Goal: Task Accomplishment & Management: Complete application form

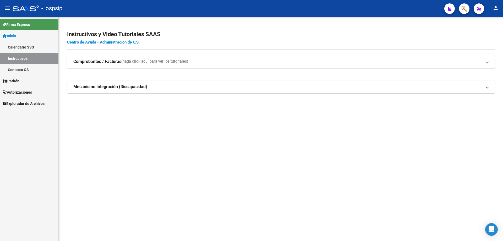
click at [24, 81] on link "Padrón" at bounding box center [29, 80] width 58 height 11
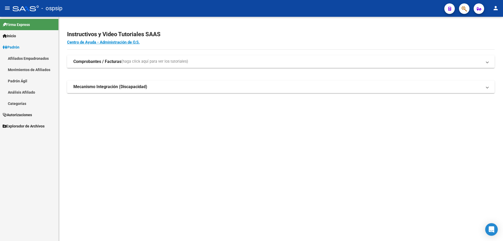
click at [27, 92] on mat-nav-list "Afiliados Empadronados Movimientos de Afiliados Padrón Ágil Análisis Afiliado C…" at bounding box center [29, 81] width 58 height 56
click at [30, 56] on link "Afiliados Empadronados" at bounding box center [29, 58] width 58 height 11
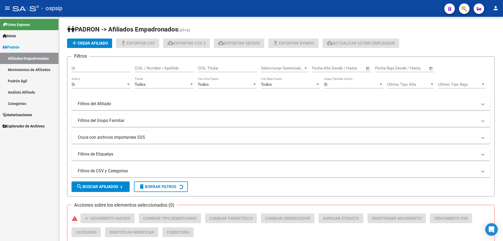
click at [9, 44] on span "Padrón" at bounding box center [11, 47] width 17 height 6
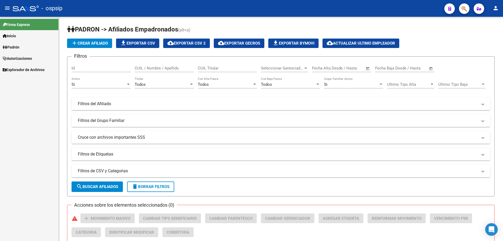
click at [21, 56] on span "Autorizaciones" at bounding box center [17, 59] width 29 height 6
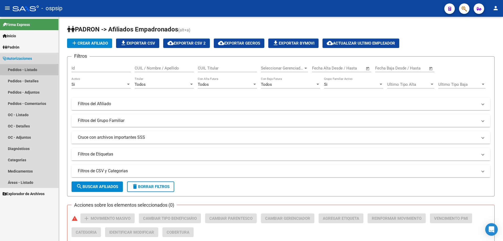
click at [38, 68] on link "Pedidos - Listado" at bounding box center [29, 69] width 58 height 11
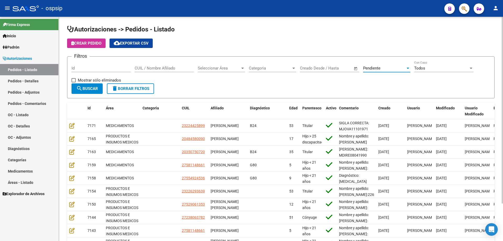
click at [384, 69] on div "Pendiente" at bounding box center [384, 68] width 42 height 5
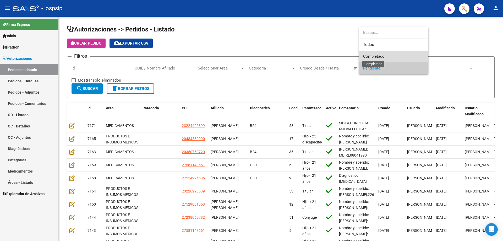
click at [383, 56] on span "Completado" at bounding box center [373, 56] width 21 height 5
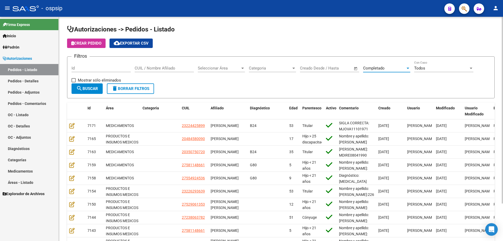
click at [94, 64] on div "Id" at bounding box center [100, 66] width 59 height 11
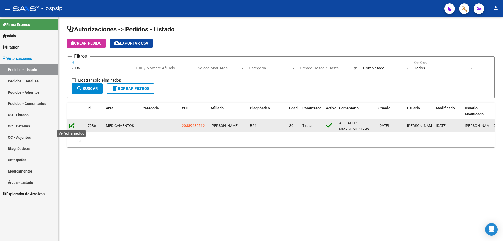
type input "7086"
click at [71, 125] on icon at bounding box center [71, 126] width 5 height 6
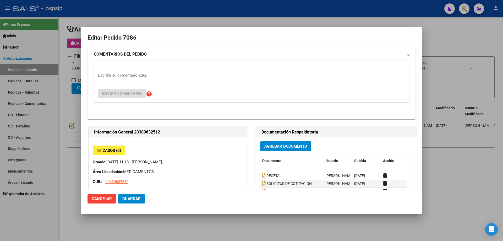
type input "Buenos Aires, PILAR SUR, FRANCISCO PIZARRO 1785, Departamento: CAS"
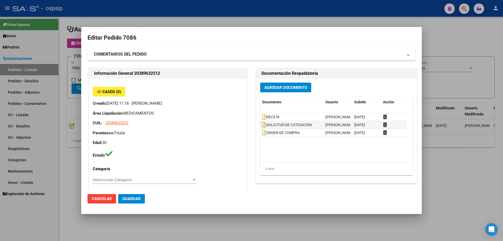
drag, startPoint x: 22, startPoint y: 98, endPoint x: 8, endPoint y: 151, distance: 55.1
click at [21, 98] on div at bounding box center [251, 120] width 503 height 241
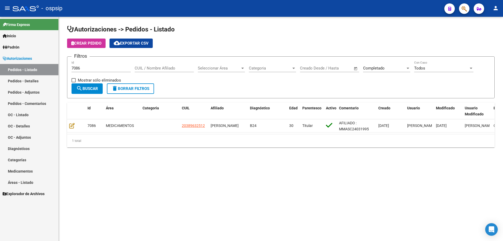
drag, startPoint x: 88, startPoint y: 65, endPoint x: 12, endPoint y: 61, distance: 76.6
click at [12, 61] on mat-sidenav-container "Firma Express Inicio Calendario SSS Instructivos Contacto OS Padrón Afiliados E…" at bounding box center [251, 129] width 503 height 224
click at [86, 70] on div "7086 Id" at bounding box center [100, 66] width 59 height 11
drag, startPoint x: 95, startPoint y: 65, endPoint x: 42, endPoint y: 72, distance: 54.1
click at [42, 72] on mat-sidenav-container "Firma Express Inicio Calendario SSS Instructivos Contacto OS Padrón Afiliados E…" at bounding box center [251, 129] width 503 height 224
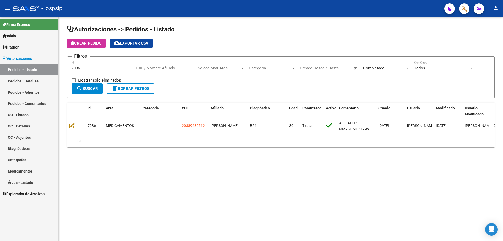
click at [110, 68] on input "7086" at bounding box center [100, 68] width 59 height 5
drag, startPoint x: 110, startPoint y: 67, endPoint x: 70, endPoint y: 70, distance: 40.7
click at [70, 70] on form "Filtros 7086 Id CUIL / Nombre Afiliado Seleccionar Área Seleccionar Área Catego…" at bounding box center [280, 77] width 427 height 42
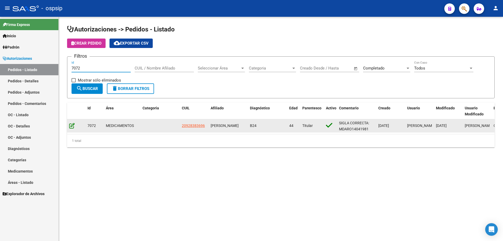
type input "7072"
click at [74, 126] on icon at bounding box center [71, 126] width 5 height 6
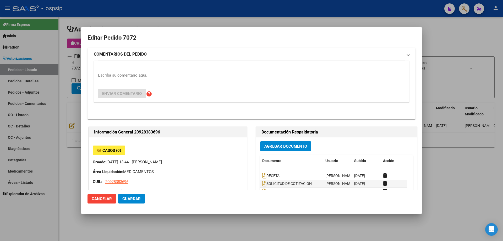
type input "Buenos Aires, LUIS GUILLON, ALFEREZ A BURLANDO 1662"
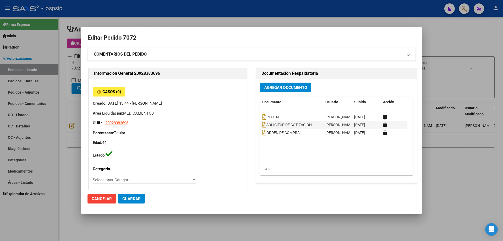
click at [54, 68] on div at bounding box center [251, 120] width 503 height 241
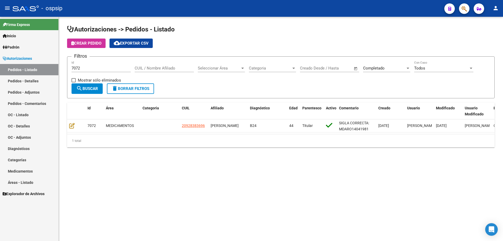
click at [84, 68] on input "7072" at bounding box center [100, 68] width 59 height 5
click at [93, 66] on input "7072" at bounding box center [100, 68] width 59 height 5
drag, startPoint x: 102, startPoint y: 106, endPoint x: 97, endPoint y: 106, distance: 5.0
click at [97, 106] on span at bounding box center [97, 110] width 2 height 17
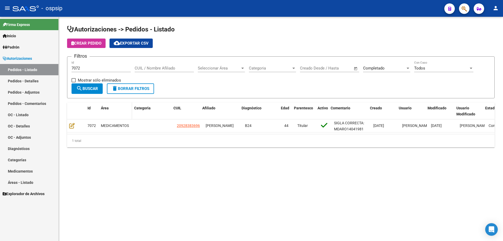
drag, startPoint x: 134, startPoint y: 106, endPoint x: 131, endPoint y: 105, distance: 3.6
click at [131, 105] on span at bounding box center [131, 110] width 2 height 17
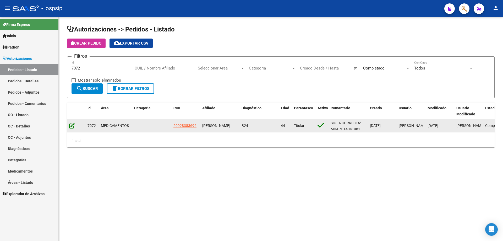
click at [73, 124] on icon at bounding box center [71, 126] width 5 height 6
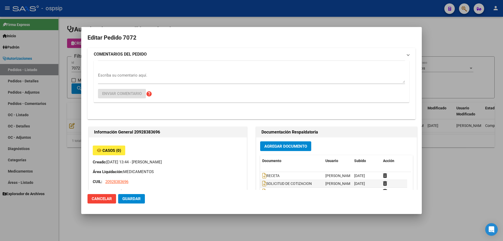
type input "Buenos Aires, LUIS GUILLON, ALFEREZ A BURLANDO 1662"
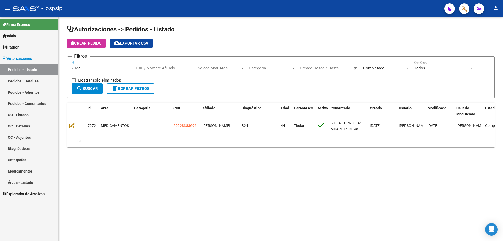
drag, startPoint x: 86, startPoint y: 66, endPoint x: 62, endPoint y: 71, distance: 25.4
click at [62, 71] on div "Autorizaciones -> Pedidos - Listado Crear Pedido cloud_download Exportar CSV Fi…" at bounding box center [281, 90] width 444 height 147
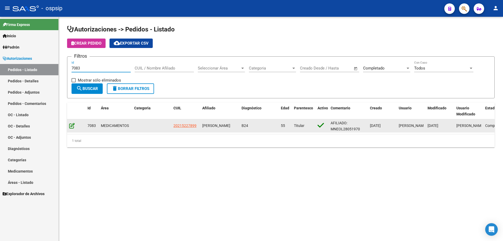
type input "7083"
click at [70, 124] on icon at bounding box center [71, 126] width 5 height 6
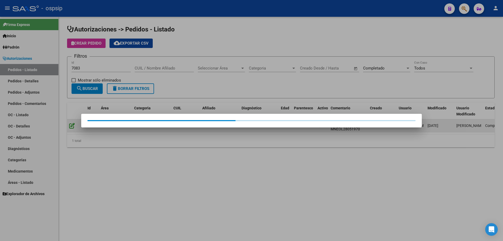
click at [70, 124] on div at bounding box center [251, 120] width 503 height 241
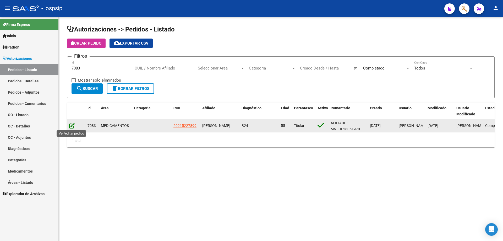
click at [69, 123] on icon at bounding box center [71, 126] width 5 height 6
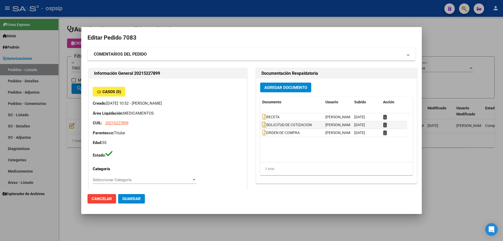
type input "Buenos Aires, SAN JUSTO, PERU 2054, Piso: 2, Departamento: F"
click at [55, 63] on div at bounding box center [251, 120] width 503 height 241
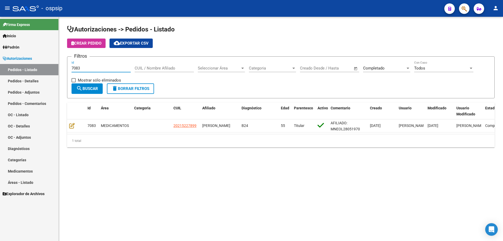
drag, startPoint x: 52, startPoint y: 67, endPoint x: 13, endPoint y: 69, distance: 39.1
click at [1, 71] on mat-sidenav-container "Firma Express Inicio Calendario SSS Instructivos Contacto OS Padrón Afiliados E…" at bounding box center [251, 129] width 503 height 224
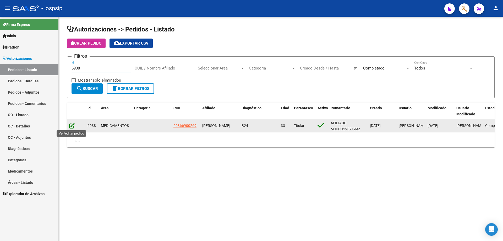
type input "6938"
click at [72, 123] on icon at bounding box center [71, 126] width 5 height 6
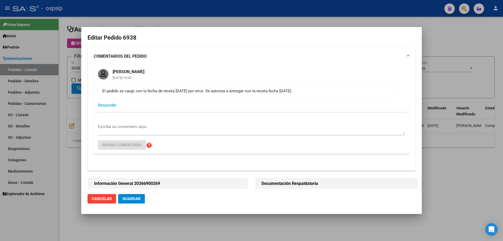
type input "JUAN JOSE CONCHA"
type input "Buenos Aires, FLORIDA, MELO Y HABANA 1108"
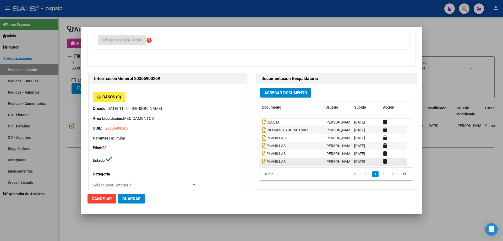
scroll to position [16, 0]
click at [384, 161] on icon at bounding box center [385, 160] width 4 height 5
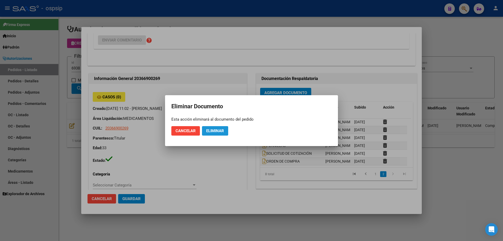
click at [209, 131] on span "Eliminar" at bounding box center [215, 130] width 18 height 5
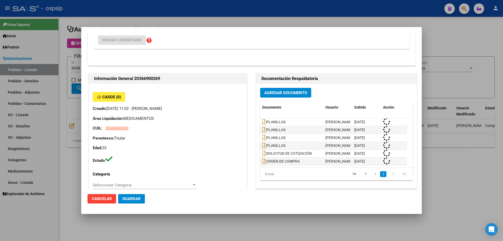
scroll to position [8, 0]
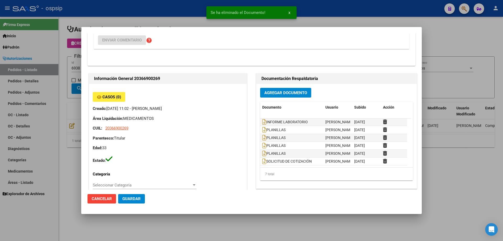
click at [285, 92] on span "Agregar Documento" at bounding box center [285, 92] width 43 height 5
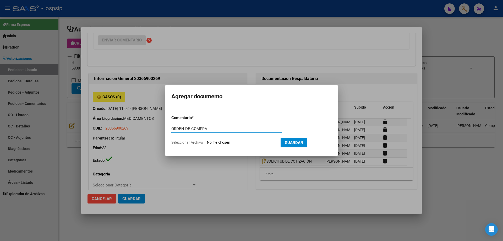
type input "ORDEN DE COMPRA"
type input "C:\fakepath\OC 6938.pdf"
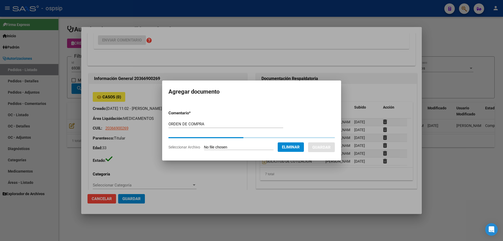
click at [328, 142] on button "Guardar" at bounding box center [321, 147] width 27 height 10
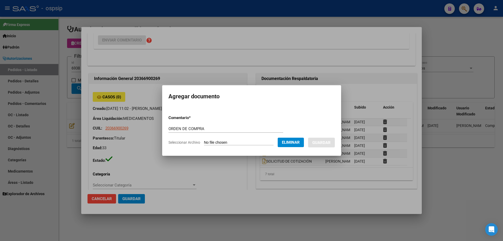
click at [329, 143] on span "Guardar" at bounding box center [321, 142] width 18 height 5
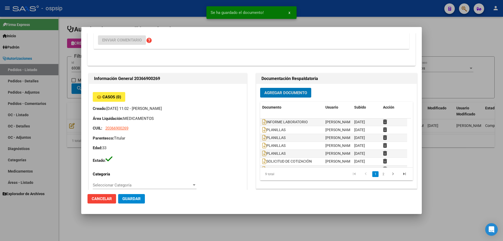
click at [82, 84] on mat-dialog-content "Editar Pedido 6938 COMENTARIOS DEL PEDIDO Ayelén Oliveri 11/09/2025 10:00 El pe…" at bounding box center [251, 111] width 340 height 156
click at [84, 66] on mat-dialog-content "Editar Pedido 6938 COMENTARIOS DEL PEDIDO Ayelén Oliveri 11/09/2025 10:00 El pe…" at bounding box center [251, 111] width 340 height 156
click at [173, 25] on div at bounding box center [251, 120] width 503 height 241
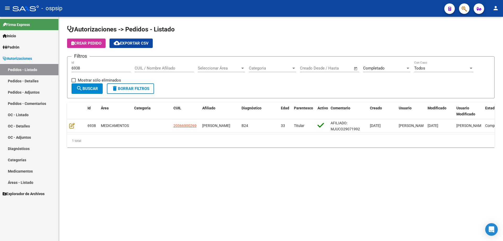
click at [91, 71] on div "6938 Id" at bounding box center [100, 66] width 59 height 11
type input "6"
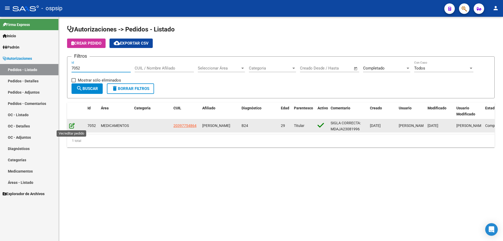
type input "7052"
click at [72, 125] on icon at bounding box center [71, 126] width 5 height 6
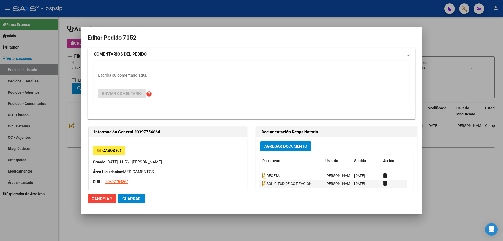
type input "Chaco, PUERTO TIROL, JULIO A. ROCA S/N"
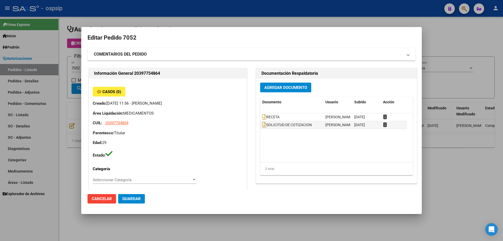
click at [283, 89] on span "Agregar Documento" at bounding box center [285, 87] width 43 height 5
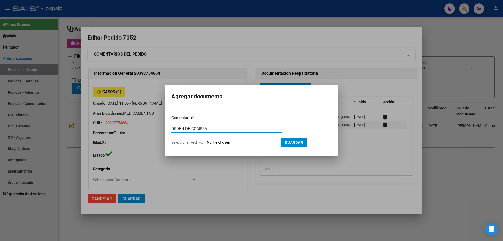
type input "ORDEN DE COMPRA"
type input "C:\fakepath\img15092025_0001.pdf"
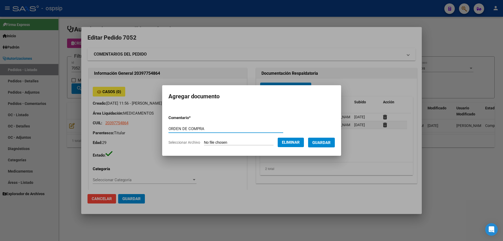
click at [323, 143] on span "Guardar" at bounding box center [321, 142] width 18 height 5
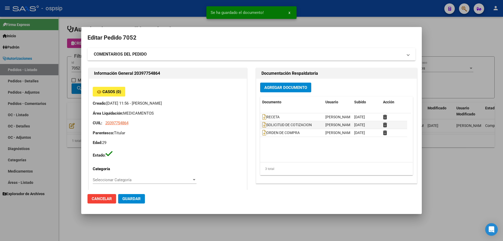
click at [65, 57] on div at bounding box center [251, 120] width 503 height 241
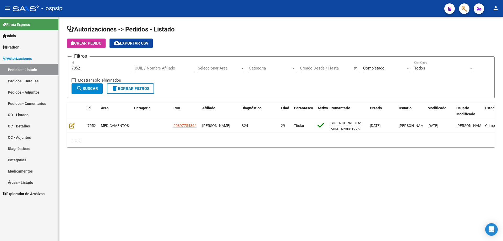
drag, startPoint x: 82, startPoint y: 67, endPoint x: 28, endPoint y: 66, distance: 53.7
click at [28, 66] on mat-sidenav-container "Firma Express Inicio Calendario SSS Instructivos Contacto OS Padrón Afiliados E…" at bounding box center [251, 129] width 503 height 224
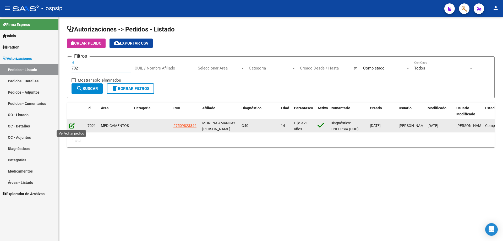
type input "7021"
click at [74, 127] on icon at bounding box center [71, 126] width 5 height 6
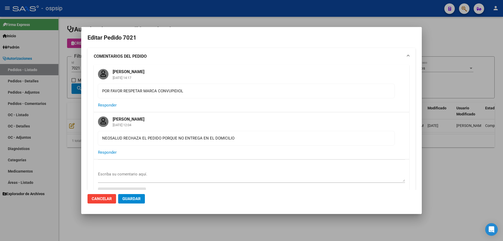
type input "Buenos Aires, QUEQUEN, 584 BIS 1574"
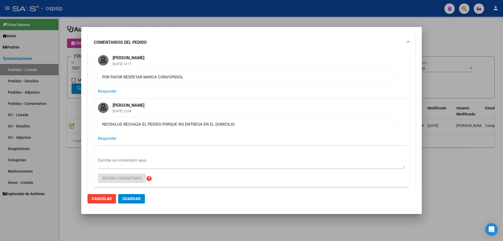
scroll to position [157, 0]
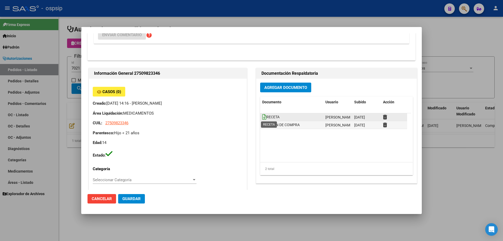
click at [262, 115] on icon at bounding box center [264, 117] width 4 height 6
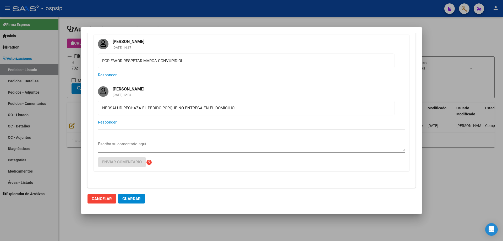
scroll to position [26, 0]
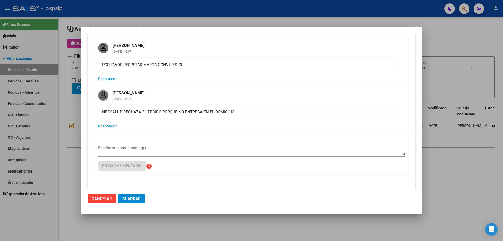
click at [128, 146] on textarea "Escriba su comentario aquí." at bounding box center [251, 150] width 307 height 10
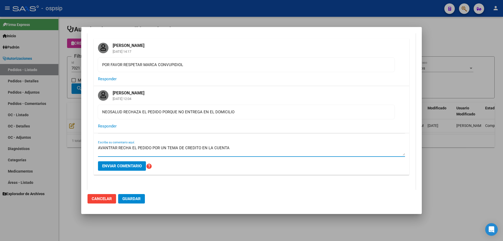
drag, startPoint x: 241, startPoint y: 149, endPoint x: 85, endPoint y: 147, distance: 155.8
click at [85, 147] on mat-dialog-content "Editar Pedido 7021 COMENTARIOS DEL PEDIDO Jesica Ortiz 29/08/2025 14:17 POR FAV…" at bounding box center [251, 111] width 340 height 156
click at [232, 151] on textarea "AVANTFAR RECHA EL PEDIDO POR UN TEMA DE CREDITO EN LA CUENTA" at bounding box center [251, 150] width 307 height 10
drag, startPoint x: 235, startPoint y: 150, endPoint x: 184, endPoint y: 148, distance: 50.8
click at [184, 148] on textarea "AVANTFAR RECHA EL PEDIDO POR UN TEMA DE CREDITO EN LA CUENTA" at bounding box center [251, 150] width 307 height 10
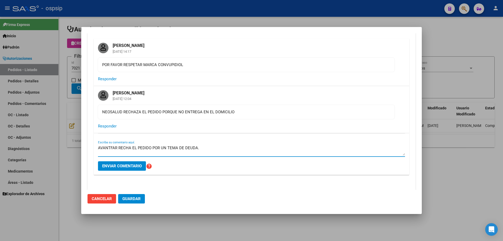
drag, startPoint x: 204, startPoint y: 146, endPoint x: 94, endPoint y: 149, distance: 110.0
click at [94, 149] on div "AVANTFAR RECHA EL PEDIDO POR UN TEMA DE DEUDA. Escriba su comentario aquí. Envi…" at bounding box center [251, 154] width 315 height 42
type textarea "AVANTFAR RECHA EL PEDIDO POR UN TEMA DE DEUDA."
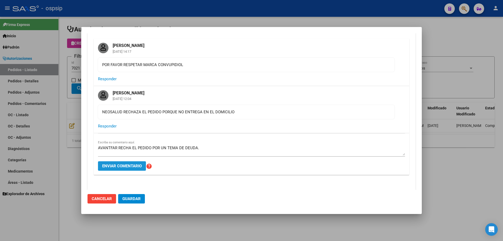
click at [130, 164] on span "Enviar comentario" at bounding box center [122, 165] width 40 height 5
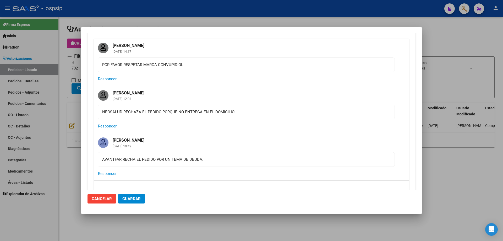
click at [74, 108] on div at bounding box center [251, 120] width 503 height 241
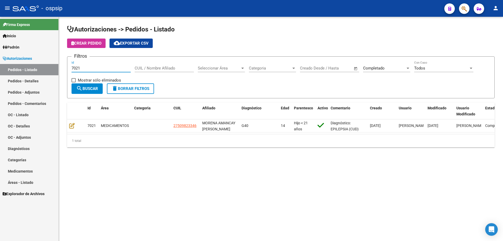
drag, startPoint x: 82, startPoint y: 69, endPoint x: 75, endPoint y: 70, distance: 7.1
click at [75, 70] on input "7021" at bounding box center [100, 68] width 59 height 5
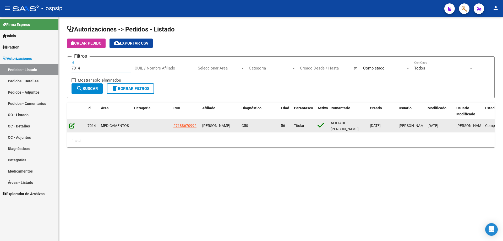
type input "7014"
click at [74, 124] on icon at bounding box center [71, 126] width 5 height 6
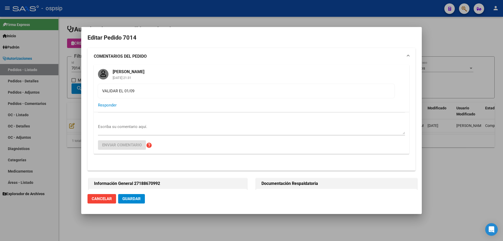
type input "Capital Federal, CABA, AV PEDRO DE MENDOZA 2393, Piso: PB, Departamento: 6"
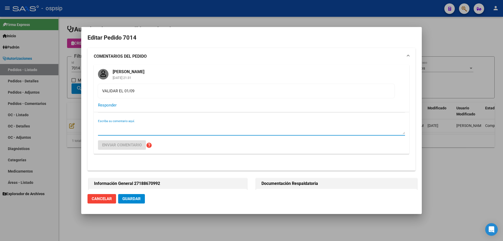
click at [133, 128] on textarea "Escriba su comentario aquí." at bounding box center [251, 129] width 307 height 10
paste textarea "AVANTFAR RECHA EL PEDIDO POR UN TEMA DE DEUDA."
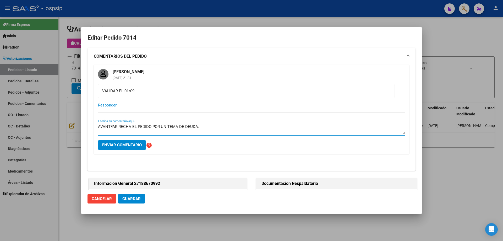
type textarea "AVANTFAR RECHA EL PEDIDO POR UN TEMA DE DEUDA."
click at [124, 145] on span "Enviar comentario" at bounding box center [122, 144] width 40 height 5
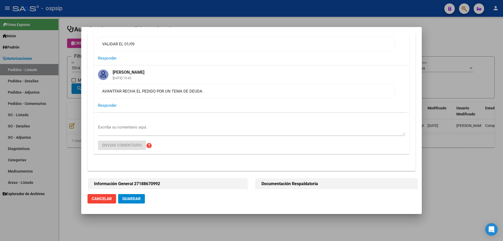
scroll to position [131, 0]
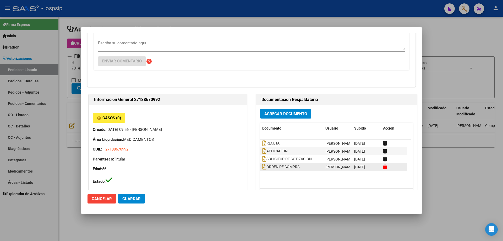
click at [383, 167] on icon at bounding box center [385, 166] width 4 height 5
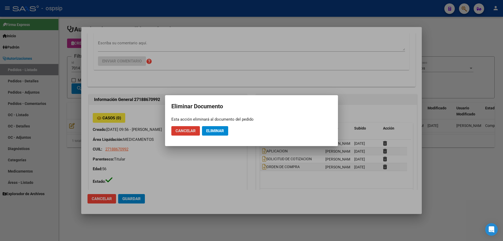
click at [210, 130] on span "Eliminar" at bounding box center [215, 130] width 18 height 5
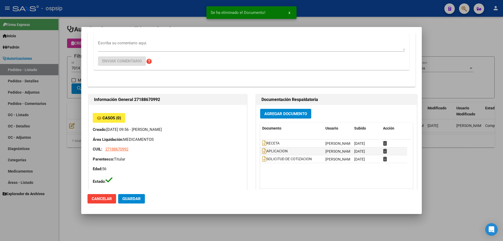
click at [64, 116] on div at bounding box center [251, 120] width 503 height 241
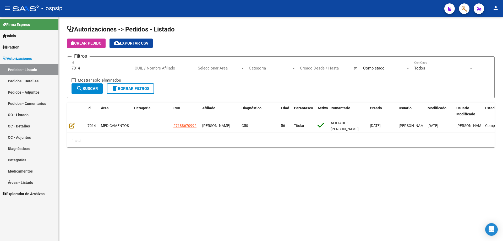
click at [130, 89] on span "delete Borrar Filtros" at bounding box center [131, 88] width 38 height 5
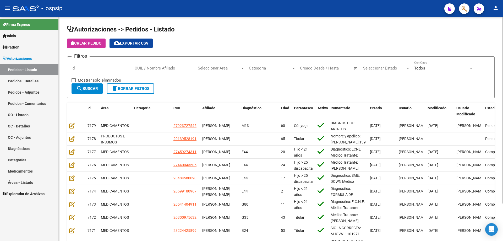
click at [388, 66] on span "Seleccionar Estado" at bounding box center [384, 68] width 42 height 5
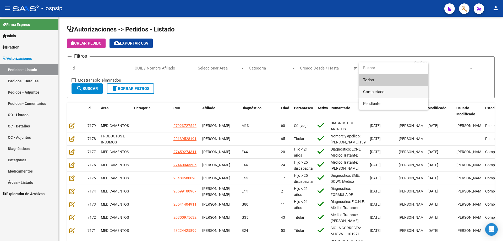
drag, startPoint x: 378, startPoint y: 97, endPoint x: 382, endPoint y: 95, distance: 4.5
click at [378, 97] on span "Completado" at bounding box center [393, 92] width 61 height 12
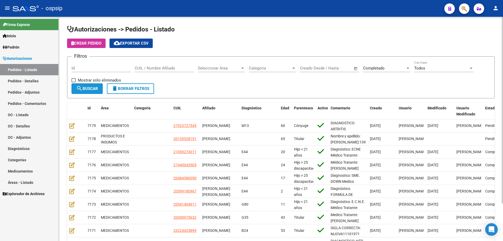
click at [96, 89] on span "search Buscar" at bounding box center [87, 88] width 22 height 5
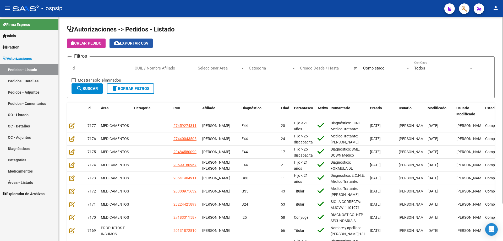
click at [124, 42] on span "cloud_download Exportar CSV" at bounding box center [131, 43] width 35 height 5
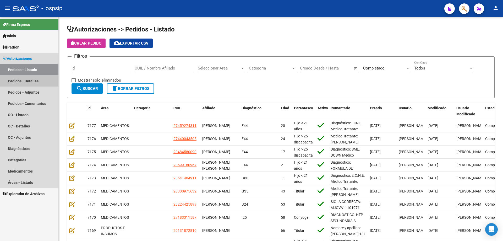
click at [30, 79] on link "Pedidos - Detalles" at bounding box center [29, 80] width 58 height 11
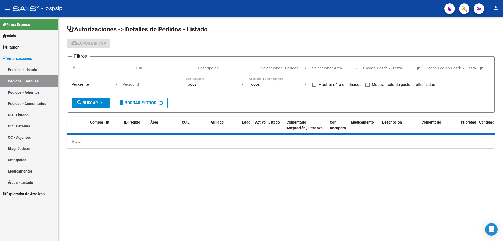
click at [99, 85] on div "Pendiente" at bounding box center [92, 84] width 42 height 5
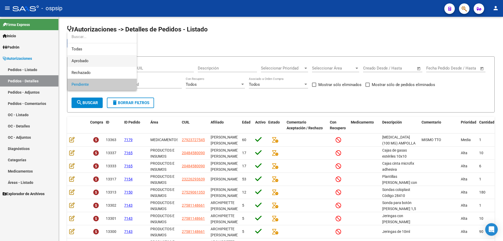
click at [96, 60] on span "Aprobado" at bounding box center [101, 61] width 61 height 12
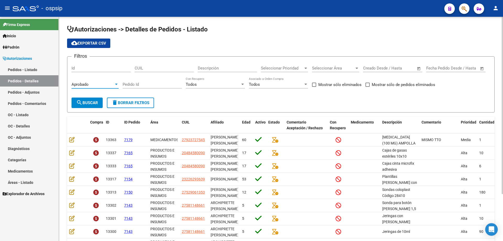
click at [93, 101] on span "search Buscar" at bounding box center [87, 102] width 22 height 5
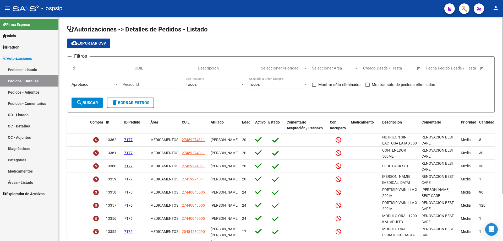
click at [98, 44] on span "cloud_download Exportar CSV" at bounding box center [88, 43] width 35 height 5
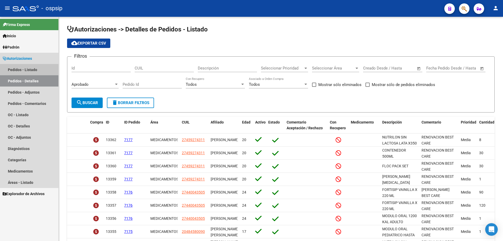
click at [37, 69] on link "Pedidos - Listado" at bounding box center [29, 69] width 58 height 11
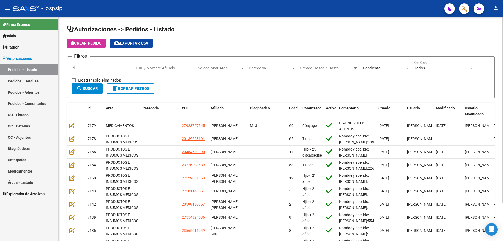
click at [377, 70] on span "Pendiente" at bounding box center [371, 68] width 17 height 5
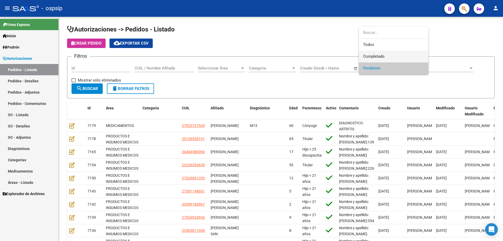
drag, startPoint x: 369, startPoint y: 56, endPoint x: 356, endPoint y: 57, distance: 13.0
click at [368, 55] on span "Completado" at bounding box center [373, 56] width 21 height 5
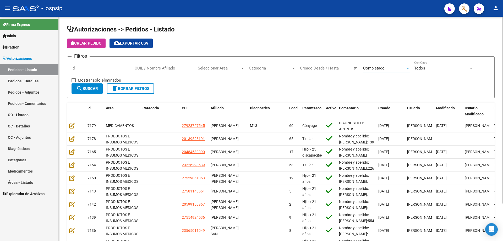
click at [90, 89] on span "search Buscar" at bounding box center [87, 88] width 22 height 5
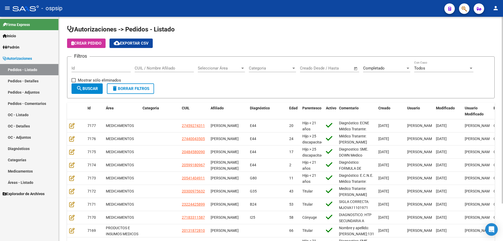
click at [79, 68] on input "Id" at bounding box center [100, 68] width 59 height 5
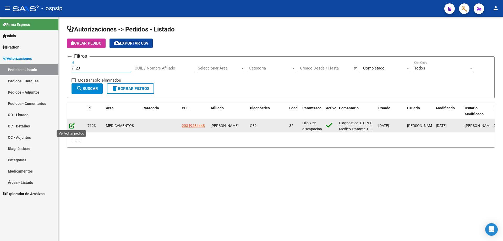
type input "7123"
click at [72, 125] on icon at bounding box center [71, 126] width 5 height 6
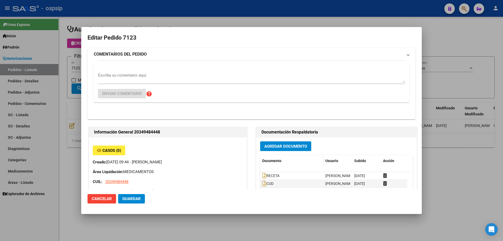
type input "[GEOGRAPHIC_DATA], LIBERTAD, CHASCOMUS 1377"
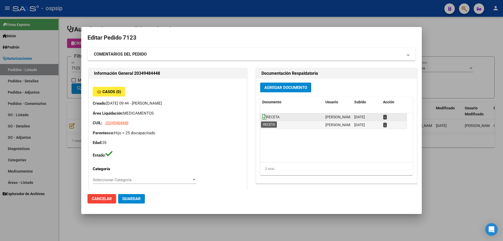
click at [263, 118] on icon at bounding box center [264, 117] width 4 height 6
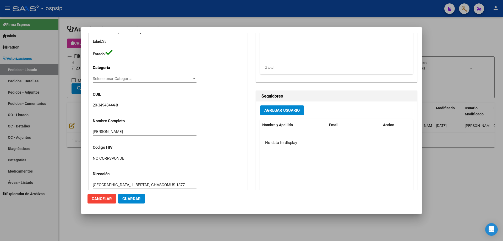
scroll to position [105, 0]
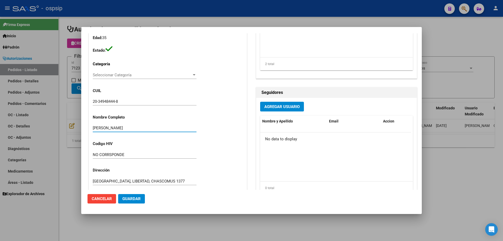
drag, startPoint x: 148, startPoint y: 127, endPoint x: 56, endPoint y: 135, distance: 93.1
click at [56, 135] on div "Editar Pedido 7123 COMENTARIOS DEL PEDIDO Escriba su comentario aquí. Enviar co…" at bounding box center [251, 120] width 503 height 241
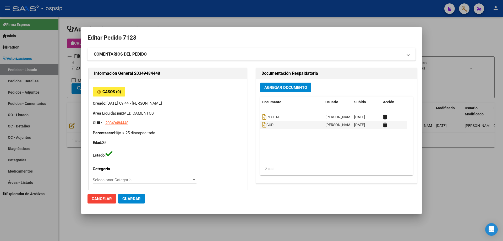
click at [286, 86] on span "Agregar Documento" at bounding box center [285, 87] width 43 height 5
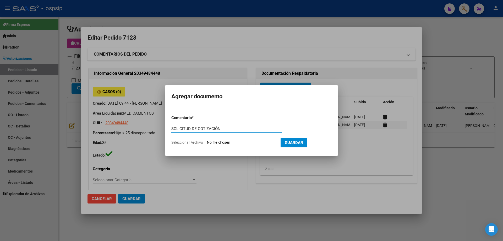
drag, startPoint x: 251, startPoint y: 126, endPoint x: 163, endPoint y: 129, distance: 87.5
click at [163, 129] on div "Editar Pedido 7123 COMENTARIOS DEL PEDIDO Escriba su comentario aquí. Enviar co…" at bounding box center [251, 120] width 503 height 241
type input "SOLICITUD DE COTIZACIÓN"
type input "C:\fakepath\SOL COT 7123 - [PERSON_NAME].pdf"
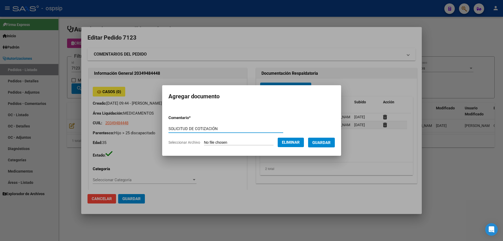
click at [325, 147] on button "Guardar" at bounding box center [321, 142] width 27 height 10
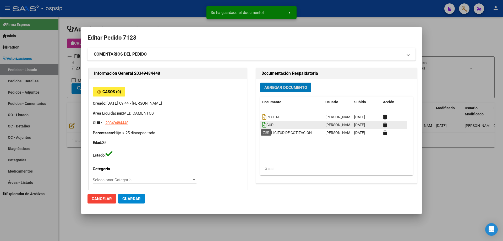
click at [263, 124] on icon at bounding box center [264, 125] width 4 height 6
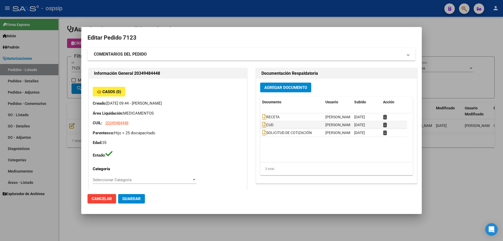
click at [124, 19] on div at bounding box center [251, 120] width 503 height 241
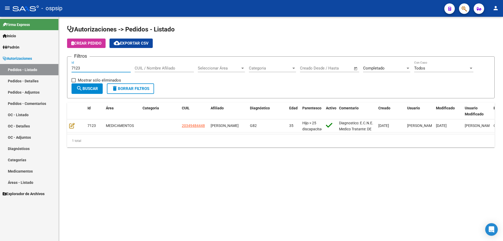
drag, startPoint x: 83, startPoint y: 69, endPoint x: 9, endPoint y: 65, distance: 74.2
click at [9, 65] on mat-sidenav-container "Firma Express Inicio Calendario SSS Instructivos Contacto OS Padrón Afiliados E…" at bounding box center [251, 129] width 503 height 224
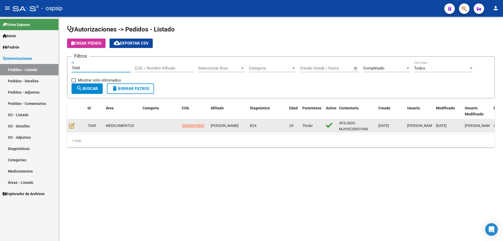
type input "7049"
click at [73, 128] on div at bounding box center [76, 126] width 14 height 6
click at [73, 123] on icon at bounding box center [71, 126] width 5 height 6
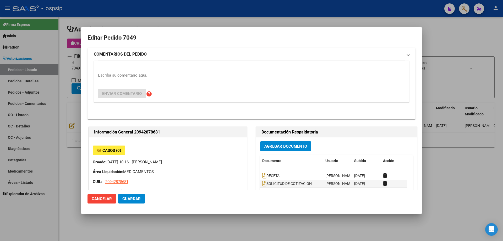
type input "[GEOGRAPHIC_DATA], [PERSON_NAME], [GEOGRAPHIC_DATA] 347"
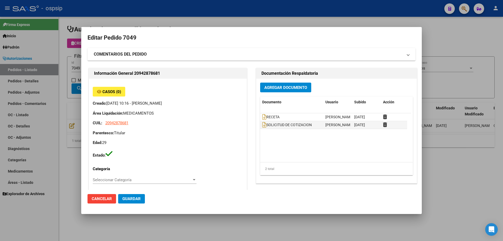
click at [288, 89] on span "Agregar Documento" at bounding box center [285, 87] width 43 height 5
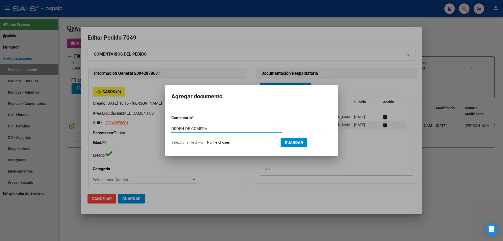
drag, startPoint x: 220, startPoint y: 127, endPoint x: 147, endPoint y: 137, distance: 73.6
click at [147, 137] on div "Editar Pedido 7049 COMENTARIOS DEL PEDIDO Escriba su comentario aquí. Enviar co…" at bounding box center [251, 120] width 503 height 241
type input "ORDEN DE COMPRA"
click at [235, 141] on input "Seleccionar Archivo" at bounding box center [241, 142] width 69 height 5
type input "C:\fakepath\NEO OC 7049.pdf"
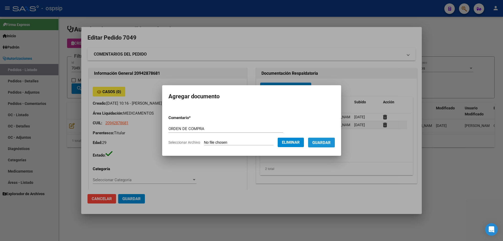
click at [326, 147] on button "Guardar" at bounding box center [321, 142] width 27 height 10
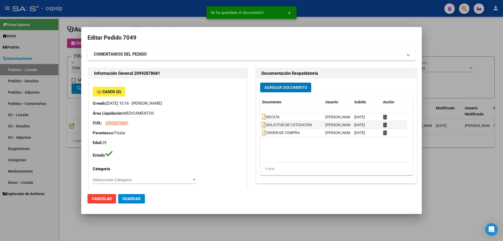
click at [40, 76] on div at bounding box center [251, 120] width 503 height 241
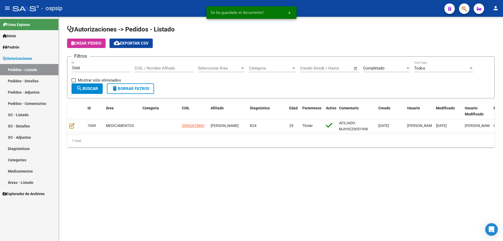
click at [91, 68] on input "7049" at bounding box center [100, 68] width 59 height 5
type input "7050"
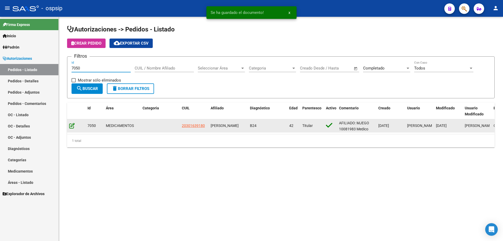
click at [71, 127] on icon at bounding box center [71, 126] width 5 height 6
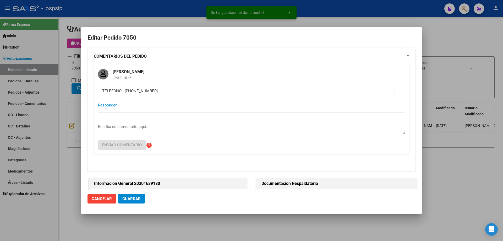
type input "[PERSON_NAME]"
type input "[GEOGRAPHIC_DATA], [STREET_ADDRESS][PERSON_NAME]"
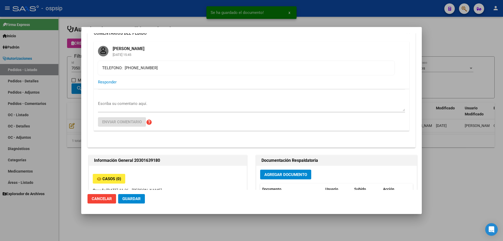
scroll to position [79, 0]
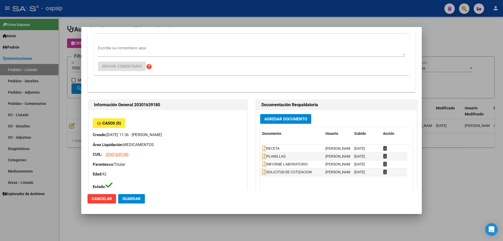
click at [273, 117] on span "Agregar Documento" at bounding box center [285, 119] width 43 height 5
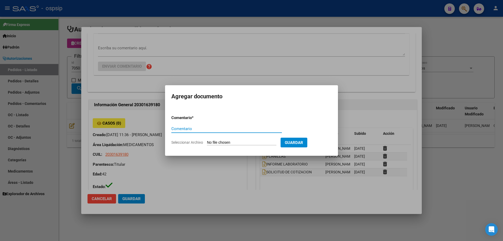
paste input "ORDEN DE COMPRA"
type input "ORDEN DE COMPRA"
click at [234, 140] on input "Seleccionar Archivo" at bounding box center [241, 142] width 69 height 5
type input "C:\fakepath\NEO OC 7050.pdf"
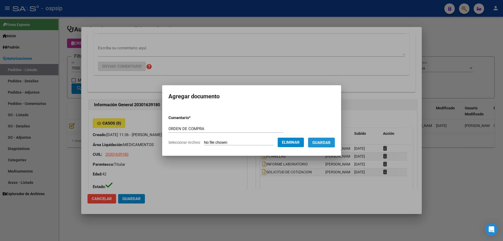
click at [323, 139] on button "Guardar" at bounding box center [321, 142] width 27 height 10
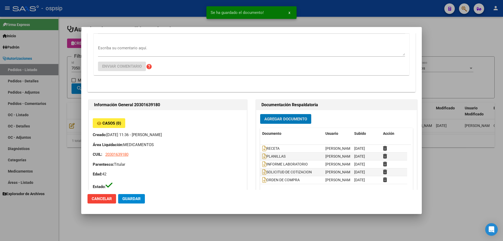
click at [23, 82] on div at bounding box center [251, 120] width 503 height 241
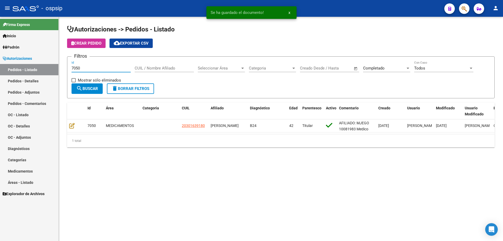
click at [84, 68] on input "7050" at bounding box center [100, 68] width 59 height 5
type input "7051"
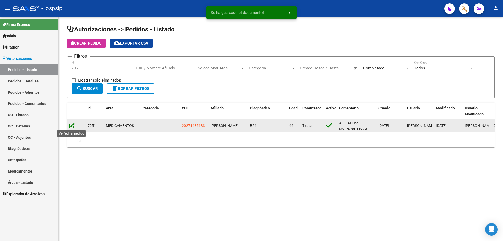
click at [72, 125] on icon at bounding box center [71, 126] width 5 height 6
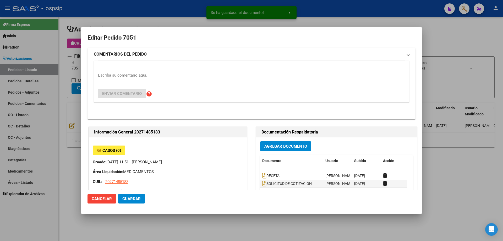
type input "[GEOGRAPHIC_DATA], [GEOGRAPHIC_DATA], [GEOGRAPHIC_DATA] 873"
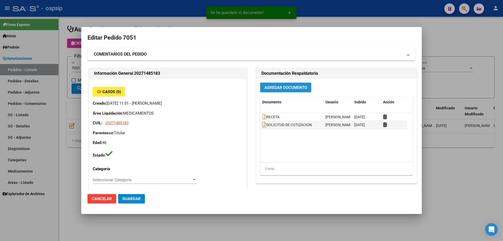
click at [264, 87] on span "Agregar Documento" at bounding box center [285, 87] width 43 height 5
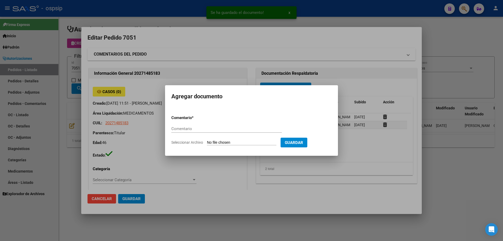
paste input "ORDEN DE COMPRA"
type input "ORDEN DE COMPRA"
click at [239, 143] on input "Seleccionar Archivo" at bounding box center [241, 142] width 69 height 5
type input "C:\fakepath\NEO OC 7051.pdf"
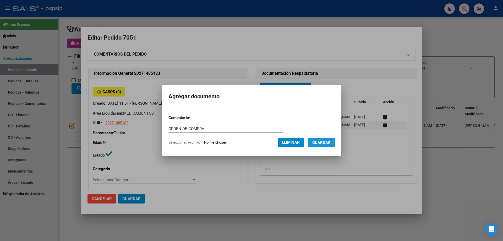
click at [327, 144] on span "Guardar" at bounding box center [321, 142] width 18 height 5
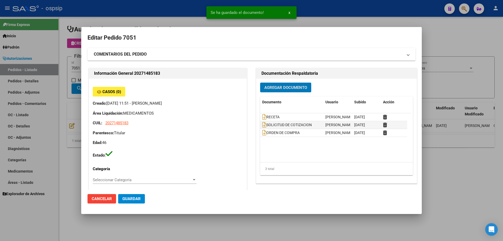
click at [66, 57] on div at bounding box center [251, 120] width 503 height 241
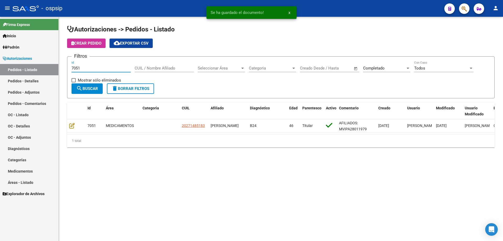
click at [82, 68] on input "7051" at bounding box center [100, 68] width 59 height 5
type input "7054"
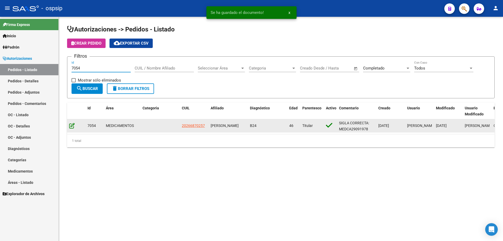
click at [69, 128] on icon at bounding box center [71, 126] width 5 height 6
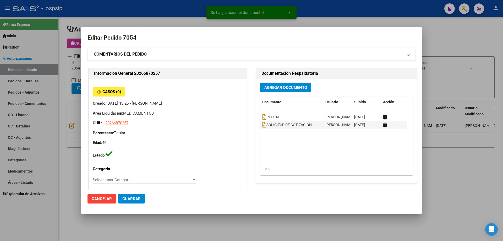
type input "Capital Federal, [PERSON_NAME][STREET_ADDRESS]"
click at [274, 90] on span "Agregar Documento" at bounding box center [285, 87] width 43 height 5
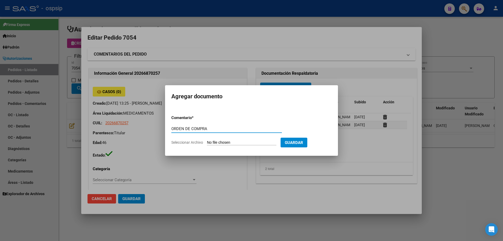
type input "ORDEN DE COMPRA"
drag, startPoint x: 237, startPoint y: 139, endPoint x: 236, endPoint y: 142, distance: 3.3
click at [236, 140] on form "Comentario * ORDEN DE COMPRA Comentario Seleccionar Archivo Guardar" at bounding box center [251, 130] width 160 height 38
click at [236, 142] on input "Seleccionar Archivo" at bounding box center [241, 142] width 69 height 5
type input "C:\fakepath\NEO OC 7054.pdf"
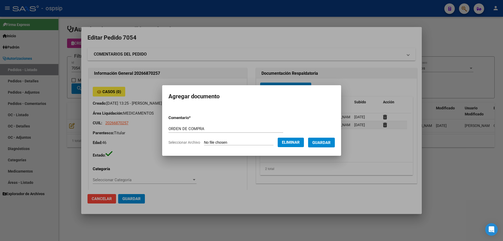
click at [321, 139] on button "Guardar" at bounding box center [321, 142] width 27 height 10
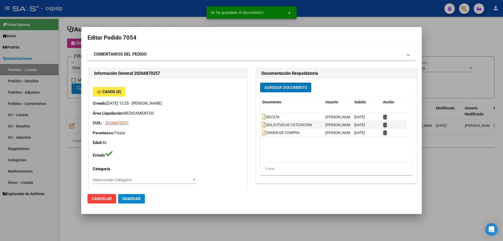
click at [66, 69] on div at bounding box center [251, 120] width 503 height 241
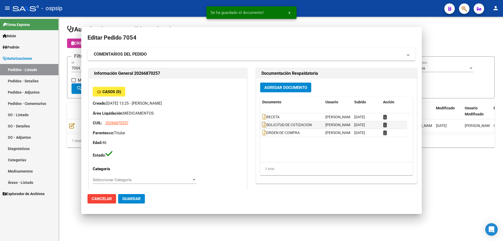
click at [88, 69] on input "7054" at bounding box center [100, 68] width 59 height 5
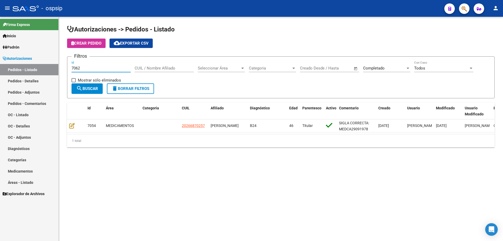
type input "7063"
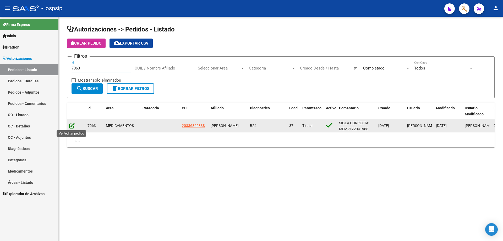
click at [72, 123] on icon at bounding box center [71, 126] width 5 height 6
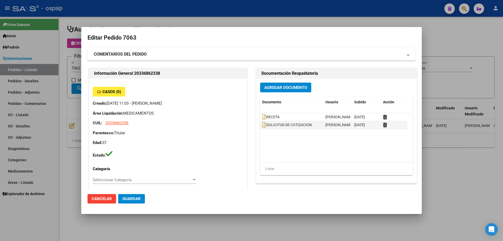
type input "Santa Fe, ROSARIO, [PERSON_NAME] 194"
drag, startPoint x: 279, startPoint y: 95, endPoint x: 280, endPoint y: 91, distance: 3.5
click at [279, 94] on div "Agregar Documento Documento Usuario Subido Acción RECETA [PERSON_NAME] [DATE] S…" at bounding box center [336, 131] width 161 height 104
click at [280, 91] on button "Agregar Documento" at bounding box center [285, 87] width 51 height 10
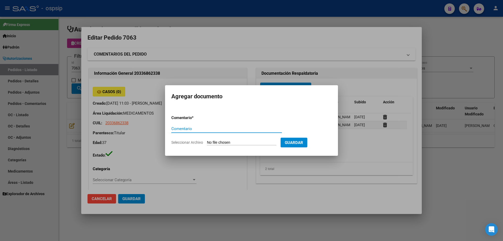
paste input "ORDEN DE COMPRA"
type input "ORDEN DE COMPRA"
click at [225, 141] on input "Seleccionar Archivo" at bounding box center [241, 142] width 69 height 5
type input "C:\fakepath\NEO OC 7063.pdf"
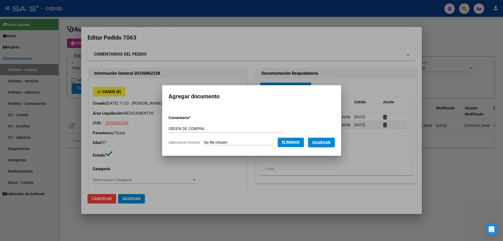
click at [321, 141] on span "Guardar" at bounding box center [321, 142] width 18 height 5
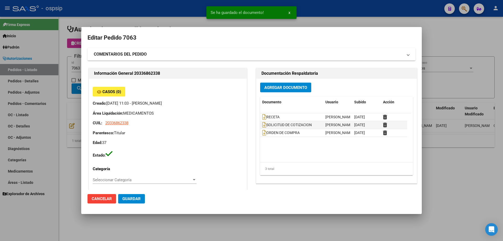
click at [59, 101] on div at bounding box center [251, 120] width 503 height 241
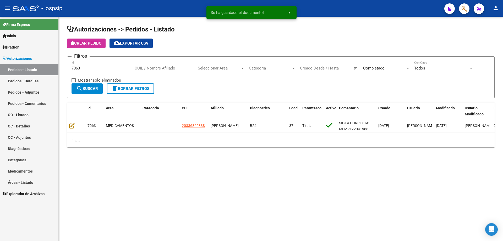
click at [87, 68] on input "7063" at bounding box center [100, 68] width 59 height 5
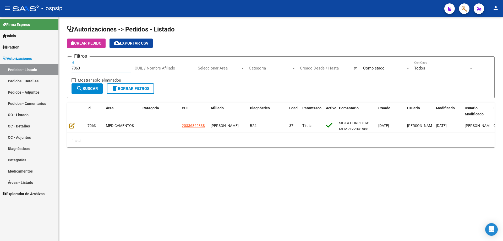
type input "7064"
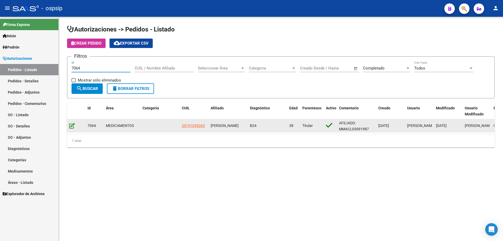
drag, startPoint x: 70, startPoint y: 119, endPoint x: 70, endPoint y: 123, distance: 4.2
click at [70, 121] on datatable-body-cell at bounding box center [76, 125] width 18 height 13
click at [71, 124] on icon at bounding box center [71, 126] width 5 height 6
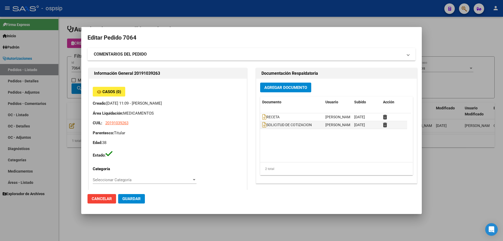
type input "Capital Federal, CABA, [GEOGRAPHIC_DATA] AV. 1670, [GEOGRAPHIC_DATA]: 5"
click at [301, 88] on span "Agregar Documento" at bounding box center [285, 87] width 43 height 5
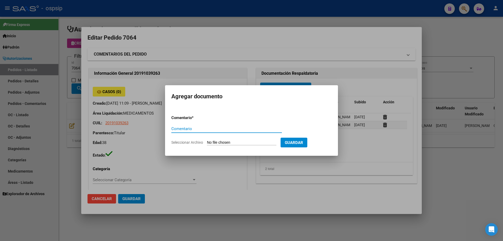
paste input "ORDEN DE COMPRA"
type input "ORDEN DE COMPRA"
click at [240, 142] on input "Seleccionar Archivo" at bounding box center [241, 142] width 69 height 5
type input "C:\fakepath\NEO OC 7064.pdf"
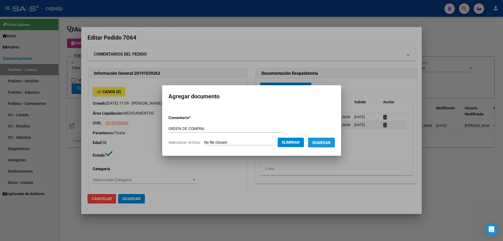
click at [330, 144] on span "Guardar" at bounding box center [321, 142] width 18 height 5
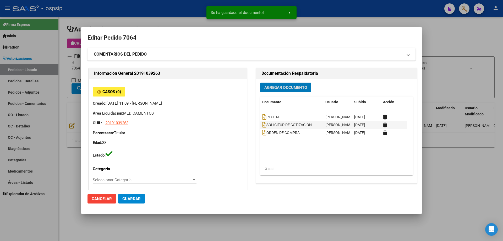
click at [51, 73] on div at bounding box center [251, 120] width 503 height 241
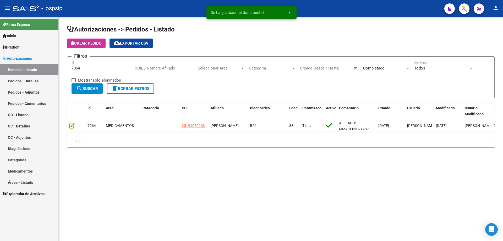
click at [97, 66] on input "7064" at bounding box center [100, 68] width 59 height 5
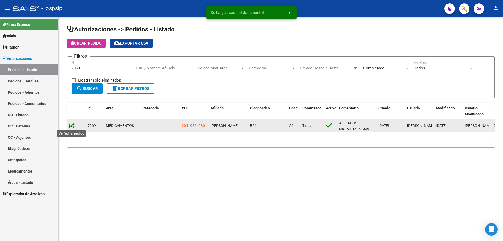
type input "7069"
click at [73, 127] on icon at bounding box center [71, 126] width 5 height 6
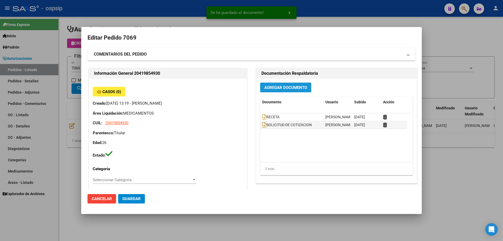
click at [286, 83] on button "Agregar Documento" at bounding box center [285, 87] width 51 height 10
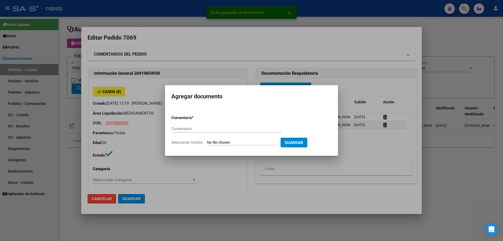
type input "Neuquen, CONFLUENCIA, [DEMOGRAPHIC_DATA][PERSON_NAME] 835"
paste input "ORDEN DE COMPRA"
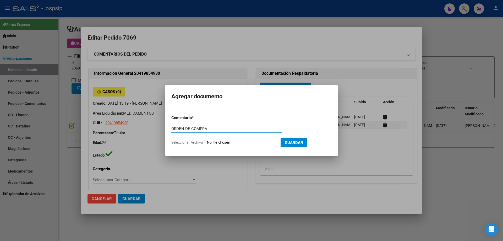
type input "ORDEN DE COMPRA"
click at [245, 144] on input "Seleccionar Archivo" at bounding box center [241, 142] width 69 height 5
type input "C:\fakepath\NEO OC 7069.pdf"
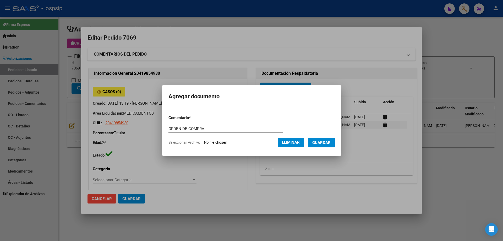
click at [331, 147] on form "Comentario * ORDEN DE COMPRA Comentario Seleccionar Archivo Eliminar Guardar" at bounding box center [251, 130] width 166 height 38
click at [332, 145] on button "Guardar" at bounding box center [321, 142] width 27 height 10
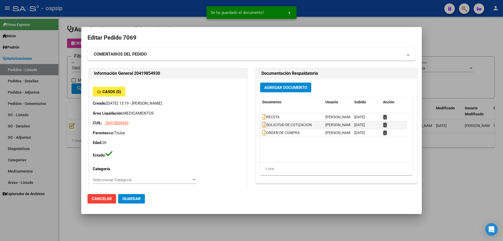
drag, startPoint x: 64, startPoint y: 83, endPoint x: 94, endPoint y: 70, distance: 33.1
click at [68, 83] on div at bounding box center [251, 120] width 503 height 241
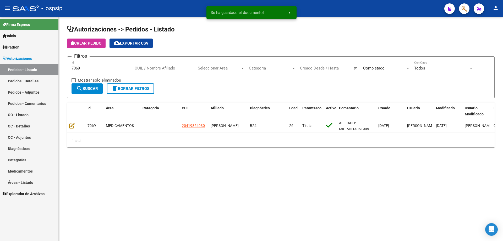
click at [94, 70] on input "7069" at bounding box center [100, 68] width 59 height 5
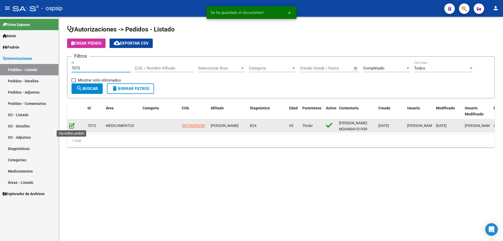
type input "7073"
click at [71, 124] on icon at bounding box center [71, 126] width 5 height 6
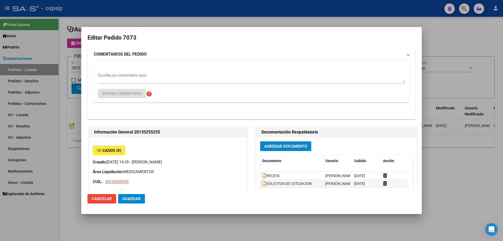
type input "[PERSON_NAME]"
type input "[GEOGRAPHIC_DATA], [PERSON_NAME], GRANADEROS 5482"
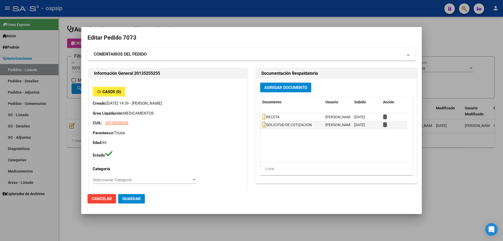
click at [278, 89] on span "Agregar Documento" at bounding box center [285, 87] width 43 height 5
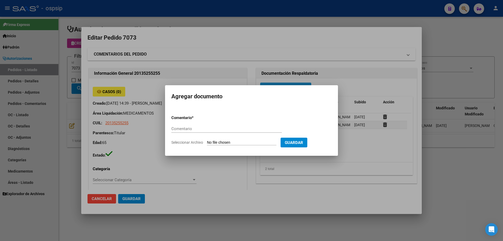
paste input "ORDEN DE COMPRA"
type input "ORDEN DE COMPRA"
click at [238, 144] on input "Seleccionar Archivo" at bounding box center [241, 142] width 69 height 5
type input "C:\fakepath\NEO OC 7073.pdf"
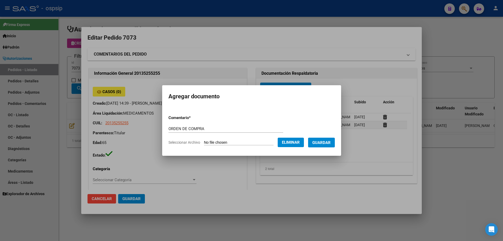
click at [329, 148] on form "Comentario * ORDEN DE COMPRA Comentario Seleccionar Archivo Eliminar Guardar" at bounding box center [251, 130] width 166 height 38
click at [333, 145] on button "Guardar" at bounding box center [321, 142] width 27 height 10
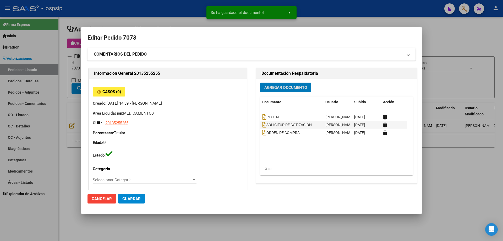
click at [53, 67] on div at bounding box center [251, 120] width 503 height 241
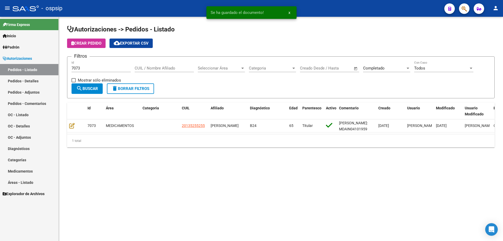
click at [95, 66] on input "7073" at bounding box center [100, 68] width 59 height 5
type input "7074"
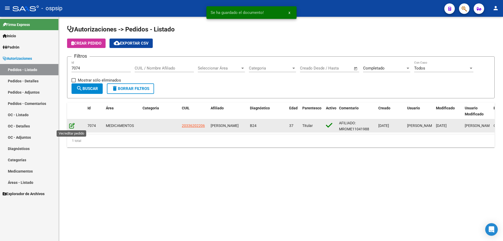
click at [74, 123] on icon at bounding box center [71, 126] width 5 height 6
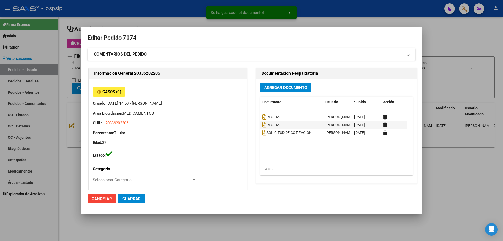
type input "[GEOGRAPHIC_DATA], [STREET_ADDRESS]"
click at [307, 87] on button "Agregar Documento" at bounding box center [285, 87] width 51 height 10
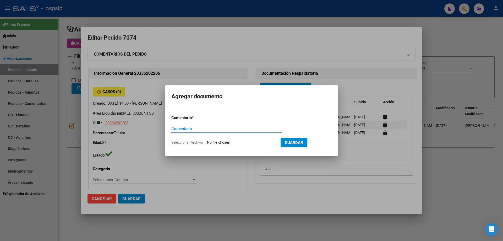
click at [234, 141] on input "Seleccionar Archivo" at bounding box center [241, 142] width 69 height 5
type input "C:\fakepath\NEO OC 7074.pdf"
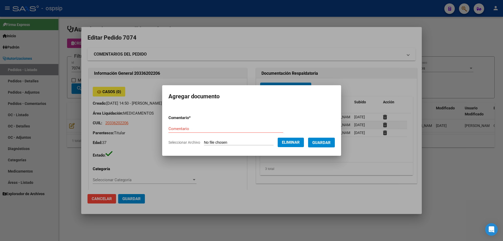
click at [330, 143] on span "Guardar" at bounding box center [321, 142] width 18 height 5
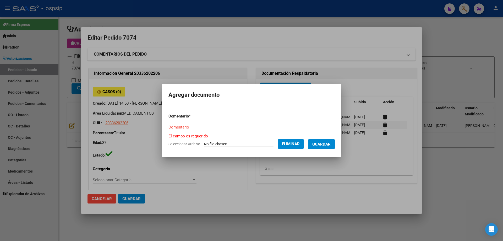
drag, startPoint x: 70, startPoint y: 67, endPoint x: 87, endPoint y: 71, distance: 17.3
click at [71, 67] on div at bounding box center [251, 120] width 503 height 241
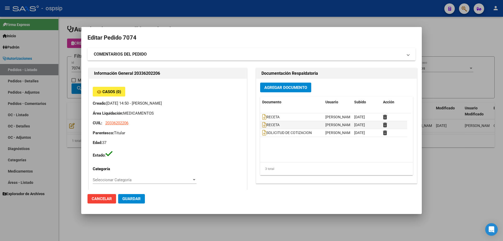
click at [283, 87] on span "Agregar Documento" at bounding box center [285, 87] width 43 height 5
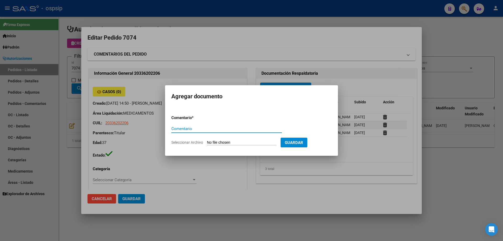
click at [264, 140] on input "Seleccionar Archivo" at bounding box center [241, 142] width 69 height 5
type input "C:\fakepath\NEO OC 7074.pdf"
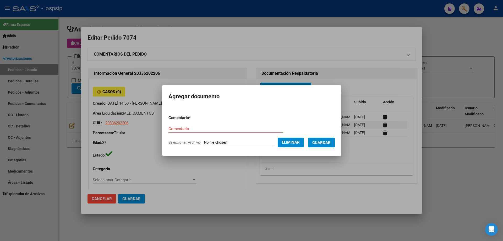
click at [210, 127] on input "Comentario" at bounding box center [225, 128] width 115 height 5
paste input "ORDEN DE COMPRA"
type input "ORDEN DE COMPRA"
click at [330, 141] on span "Guardar" at bounding box center [321, 142] width 18 height 5
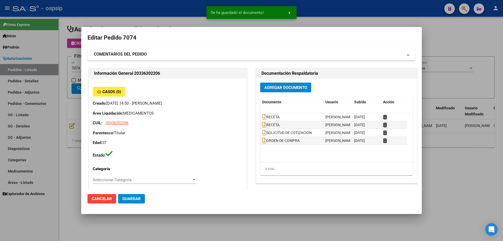
drag, startPoint x: 49, startPoint y: 51, endPoint x: 58, endPoint y: 54, distance: 10.0
click at [53, 52] on div at bounding box center [251, 120] width 503 height 241
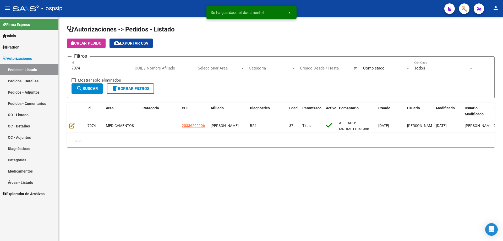
click at [94, 65] on div "7074 Id" at bounding box center [100, 66] width 59 height 11
type input "7075"
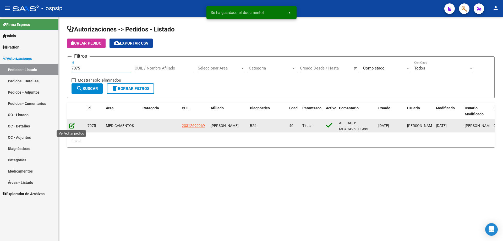
click at [74, 127] on icon at bounding box center [71, 126] width 5 height 6
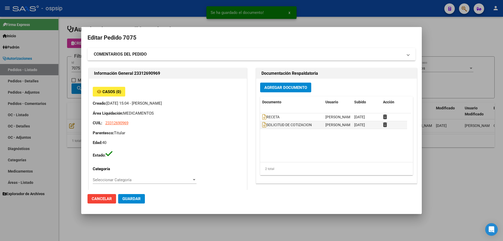
click at [300, 88] on span "Agregar Documento" at bounding box center [285, 87] width 43 height 5
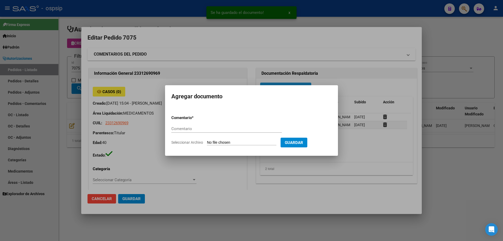
paste input "ORDEN DE COMPRA"
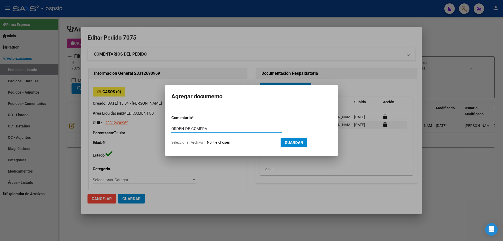
type input "ORDEN DE COMPRA"
click at [233, 142] on input "Seleccionar Archivo" at bounding box center [241, 142] width 69 height 5
type input "C:\fakepath\NEO OC 7075.pdf"
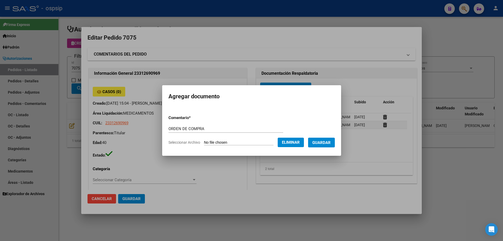
click at [330, 141] on span "Guardar" at bounding box center [321, 142] width 18 height 5
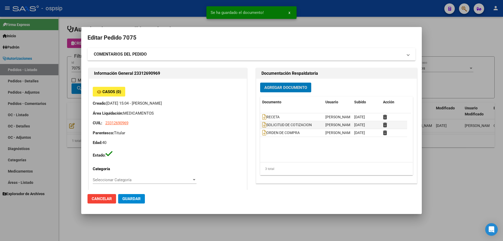
click at [55, 80] on div at bounding box center [251, 120] width 503 height 241
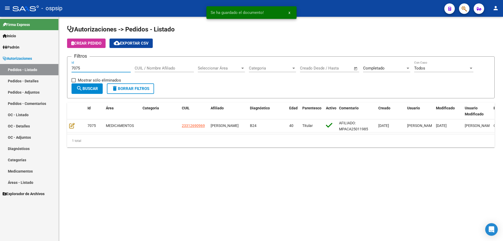
click at [87, 70] on input "7075" at bounding box center [100, 68] width 59 height 5
type input "7077"
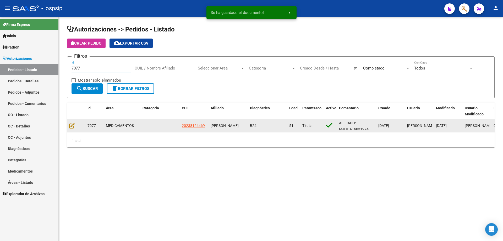
click at [76, 123] on div at bounding box center [76, 126] width 14 height 6
click at [74, 124] on icon at bounding box center [71, 126] width 5 height 6
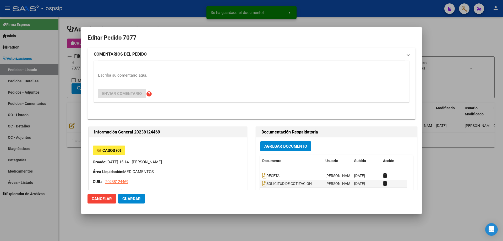
type input "[GEOGRAPHIC_DATA], LLAVALLOL, [PERSON_NAME] 612"
click at [295, 144] on span "Agregar Documento" at bounding box center [285, 146] width 43 height 5
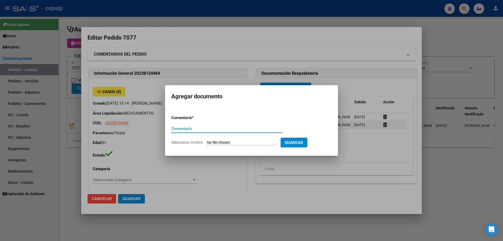
paste input "ORDEN DE COMPRA"
type input "ORDEN DE COMPRA"
click at [231, 144] on input "Seleccionar Archivo" at bounding box center [241, 142] width 69 height 5
type input "C:\fakepath\NEO OC 7077.pdf"
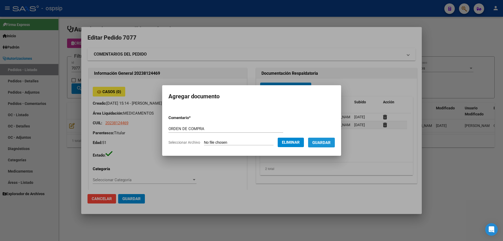
click at [321, 145] on button "Guardar" at bounding box center [321, 142] width 27 height 10
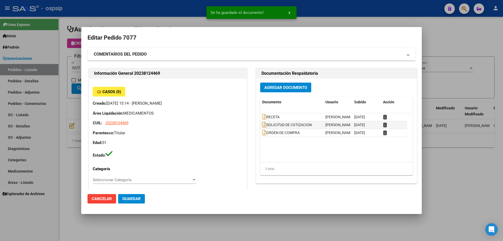
drag, startPoint x: 59, startPoint y: 71, endPoint x: 79, endPoint y: 65, distance: 20.4
click at [60, 71] on div at bounding box center [251, 120] width 503 height 241
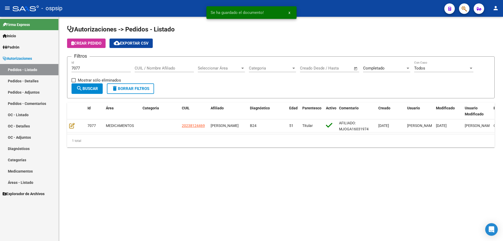
click at [90, 74] on div "7077 Id" at bounding box center [100, 69] width 59 height 16
click at [90, 69] on input "7077" at bounding box center [100, 68] width 59 height 5
type input "7078"
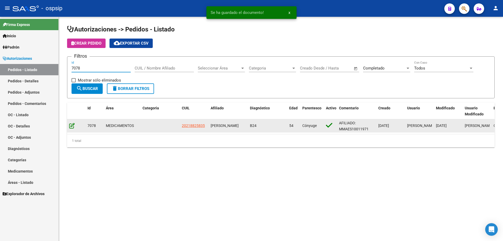
click at [71, 126] on icon at bounding box center [71, 126] width 5 height 6
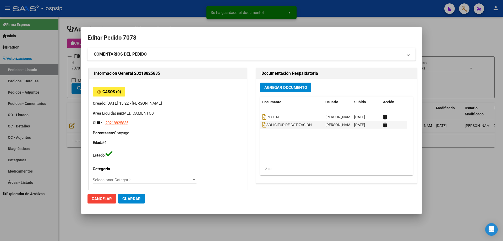
type input "[GEOGRAPHIC_DATA], [PERSON_NAME], C COLON 4039"
click at [270, 89] on span "Agregar Documento" at bounding box center [285, 87] width 43 height 5
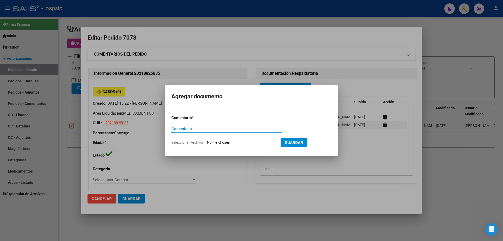
paste input "ORDEN DE COMPRA"
type input "ORDEN DE COMPRA"
click at [233, 142] on input "Seleccionar Archivo" at bounding box center [241, 142] width 69 height 5
type input "C:\fakepath\NEO OC 7078.pdf"
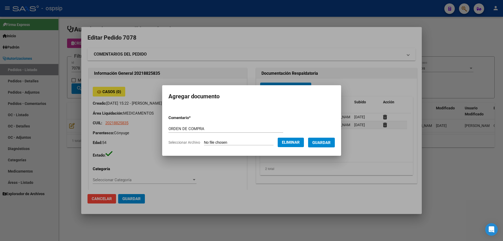
click at [321, 142] on span "Guardar" at bounding box center [321, 142] width 18 height 5
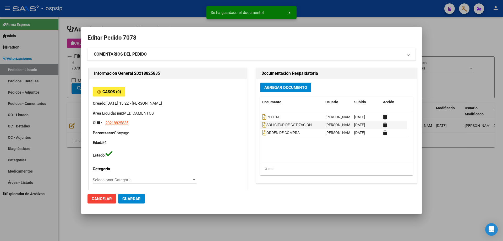
drag, startPoint x: 74, startPoint y: 82, endPoint x: 86, endPoint y: 73, distance: 15.3
click at [78, 81] on div at bounding box center [251, 120] width 503 height 241
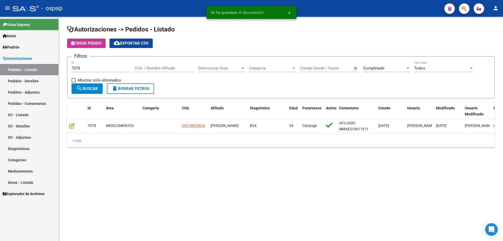
click at [87, 66] on input "7078" at bounding box center [100, 68] width 59 height 5
type input "7080"
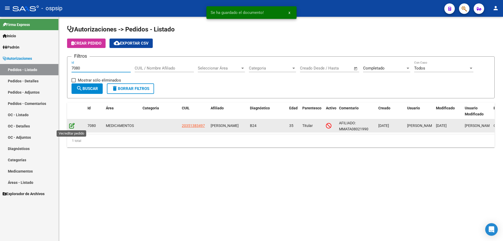
click at [73, 126] on icon at bounding box center [71, 126] width 5 height 6
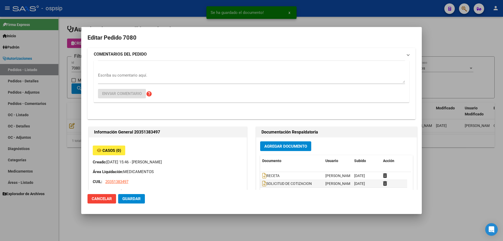
type input "[GEOGRAPHIC_DATA], PRESIDENTE DERQUI, [GEOGRAPHIC_DATA] 772"
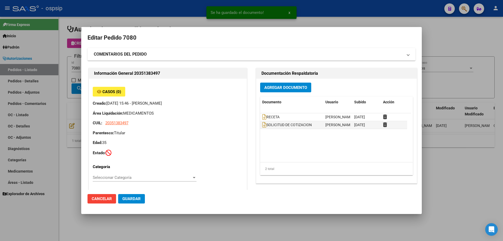
click at [290, 85] on button "Agregar Documento" at bounding box center [285, 87] width 51 height 10
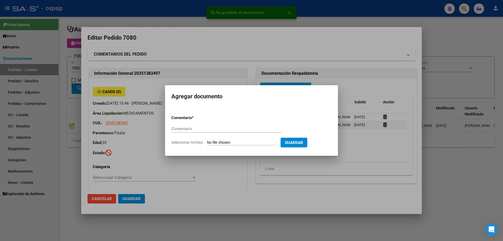
paste input "ORDEN DE COMPRA"
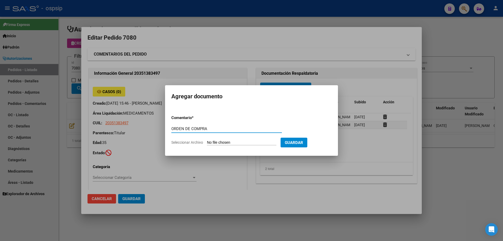
type input "ORDEN DE COMPRA"
click at [230, 144] on input "Seleccionar Archivo" at bounding box center [241, 142] width 69 height 5
type input "C:\fakepath\NEO OC 7080.pdf"
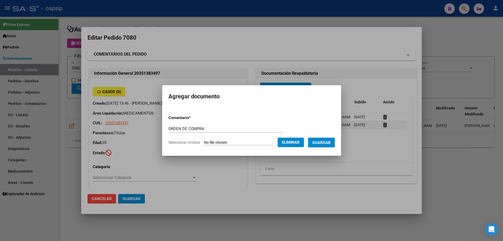
click at [326, 144] on span "Guardar" at bounding box center [321, 142] width 18 height 5
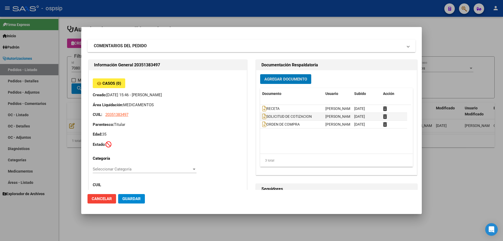
scroll to position [0, 0]
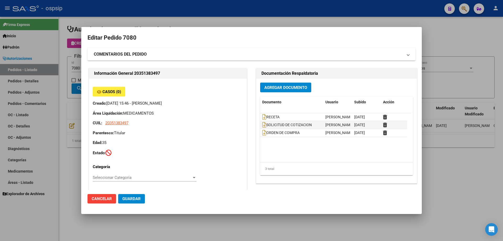
click at [76, 74] on div at bounding box center [251, 120] width 503 height 241
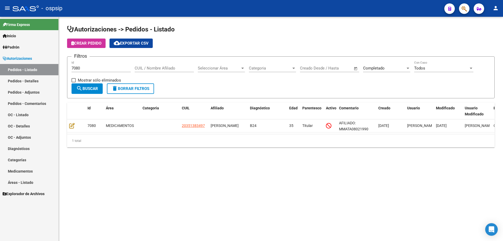
click at [84, 70] on input "7080" at bounding box center [100, 68] width 59 height 5
type input "7084"
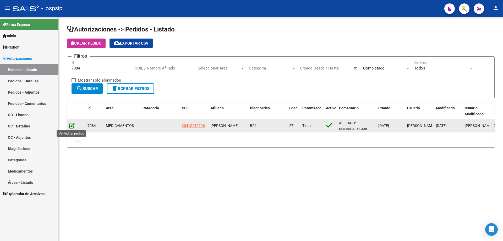
click at [72, 124] on icon at bounding box center [71, 126] width 5 height 6
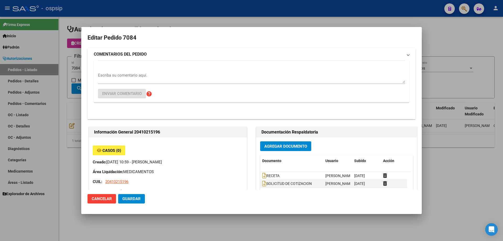
click at [287, 144] on span "Agregar Documento" at bounding box center [285, 146] width 43 height 5
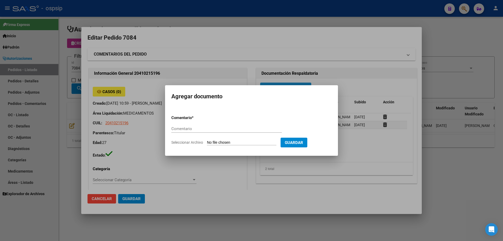
paste input "ORDEN DE COMPRA"
type input "ORDEN DE COMPRA"
click at [233, 143] on input "Seleccionar Archivo" at bounding box center [241, 142] width 69 height 5
type input "C:\fakepath\NEO OC 7084.pdf"
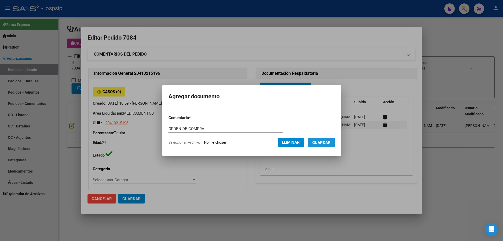
click at [324, 143] on span "Guardar" at bounding box center [321, 142] width 18 height 5
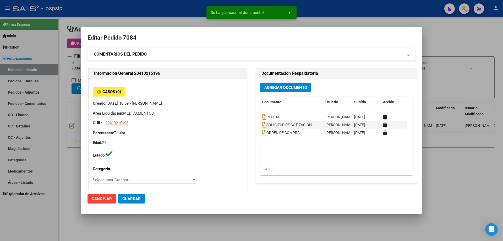
click at [77, 92] on div at bounding box center [251, 120] width 503 height 241
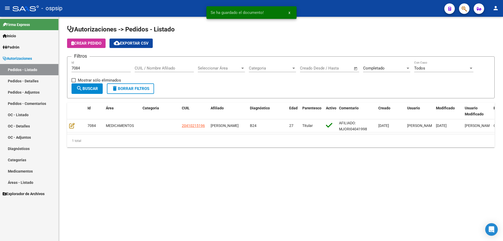
click at [82, 64] on div "7084 Id" at bounding box center [100, 66] width 59 height 11
type input "7085"
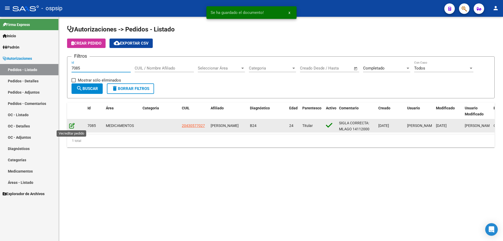
click at [74, 126] on icon at bounding box center [71, 126] width 5 height 6
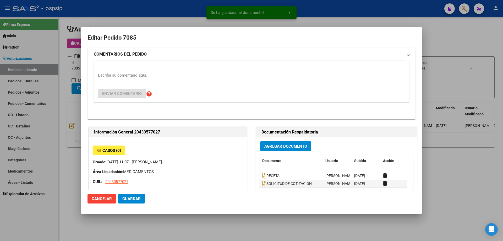
type input "Buenos Aires, LOS HORNOS, CALLE 162 ESQ. 62 0"
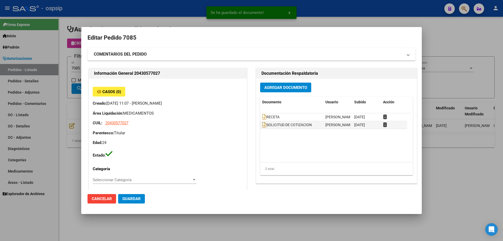
click at [291, 87] on span "Agregar Documento" at bounding box center [285, 87] width 43 height 5
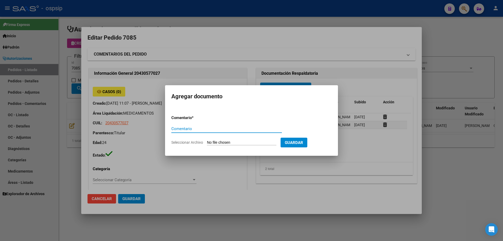
paste input "ORDEN DE COMPRA"
type input "ORDEN DE COMPRA"
click at [221, 142] on input "Seleccionar Archivo" at bounding box center [241, 142] width 69 height 5
type input "C:\fakepath\NEO OC 7085.pdf"
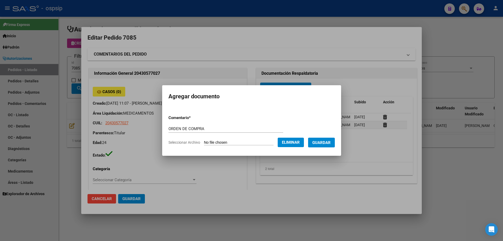
click at [329, 135] on form "Comentario * ORDEN DE COMPRA Comentario Seleccionar Archivo Eliminar Guardar" at bounding box center [251, 130] width 166 height 38
click at [329, 141] on span "Guardar" at bounding box center [321, 142] width 18 height 5
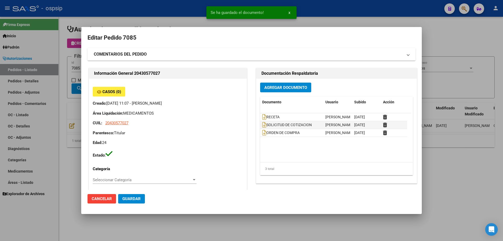
click at [64, 76] on div at bounding box center [251, 120] width 503 height 241
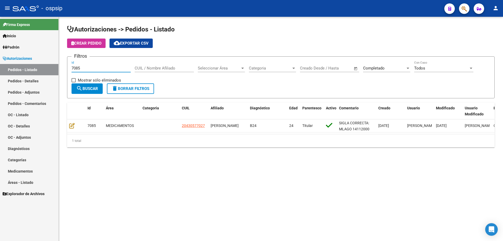
drag, startPoint x: 100, startPoint y: 66, endPoint x: 7, endPoint y: 78, distance: 93.7
click at [8, 78] on mat-sidenav-container "Firma Express Inicio Calendario SSS Instructivos Contacto OS Padrón Afiliados E…" at bounding box center [251, 129] width 503 height 224
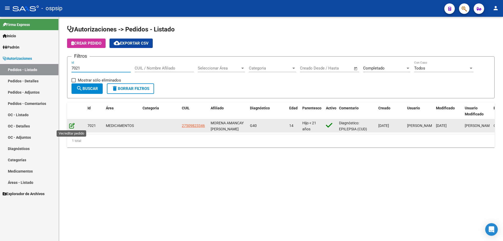
type input "7021"
click at [71, 127] on icon at bounding box center [71, 126] width 5 height 6
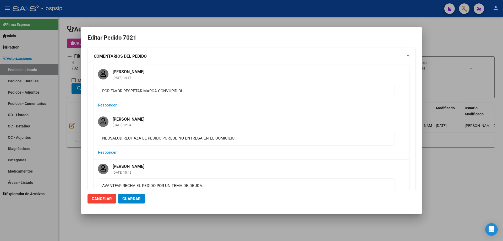
type input "Buenos Aires, QUEQUEN, 584 BIS 1574"
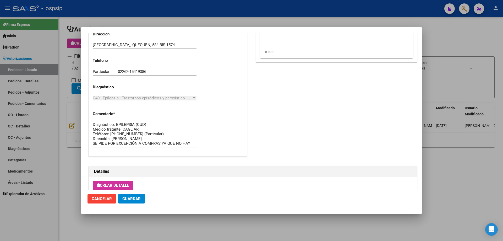
scroll to position [419, 0]
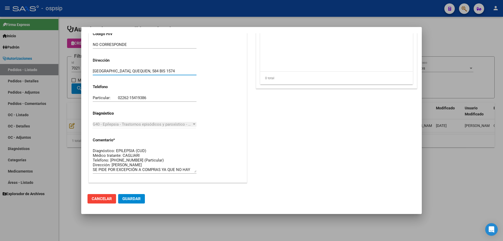
drag, startPoint x: 161, startPoint y: 73, endPoint x: 76, endPoint y: 69, distance: 84.9
click at [76, 69] on div "Editar Pedido 7021 COMENTARIOS DEL PEDIDO Jesica Ortiz 29/08/2025 14:17 POR FAV…" at bounding box center [251, 120] width 503 height 241
